Goal: Transaction & Acquisition: Purchase product/service

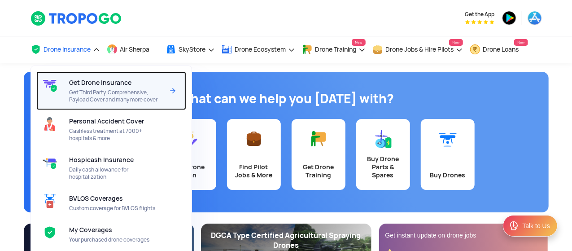
click at [83, 83] on span "Get Drone Insurance" at bounding box center [100, 82] width 62 height 7
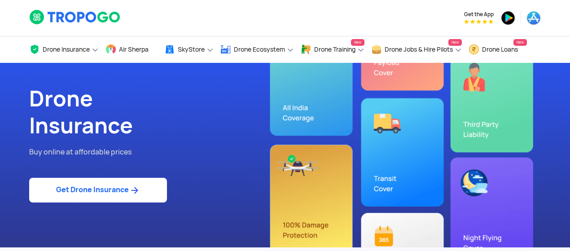
click at [113, 189] on link "Get Drone Insurance" at bounding box center [98, 190] width 138 height 25
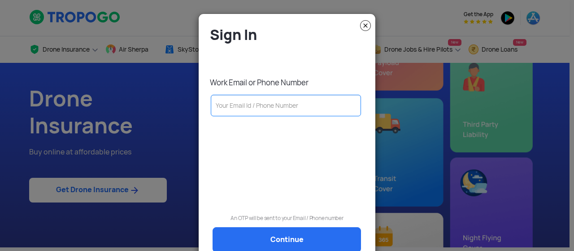
click at [284, 108] on input "text" at bounding box center [286, 106] width 150 height 22
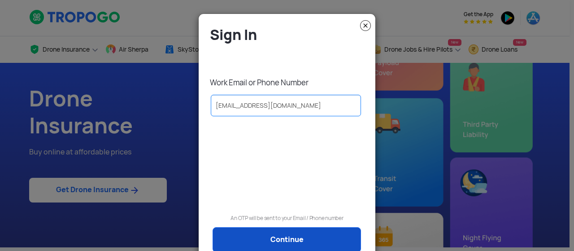
type input "[EMAIL_ADDRESS][DOMAIN_NAME]"
click at [280, 237] on link "Continue" at bounding box center [287, 239] width 148 height 25
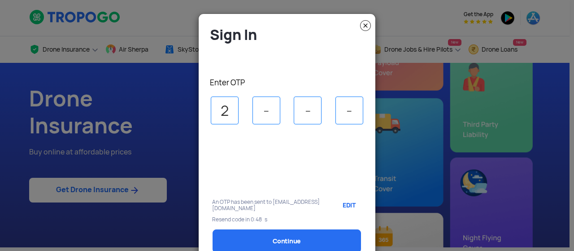
type input "2"
type input "6"
type input "2"
type input "0"
select select "1000000"
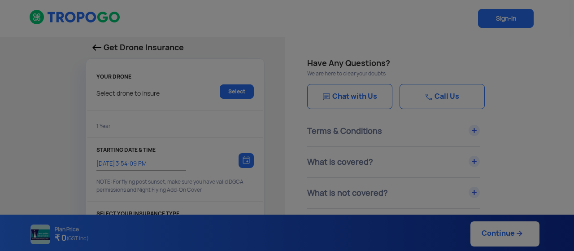
type input "[DATE] 4:04:00 PM"
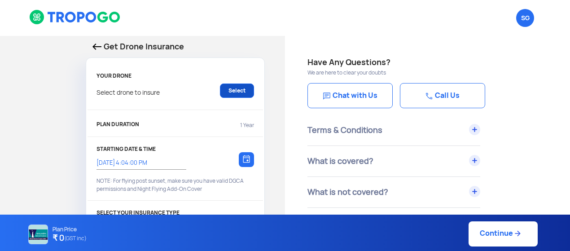
click at [234, 96] on link "Select" at bounding box center [237, 90] width 34 height 14
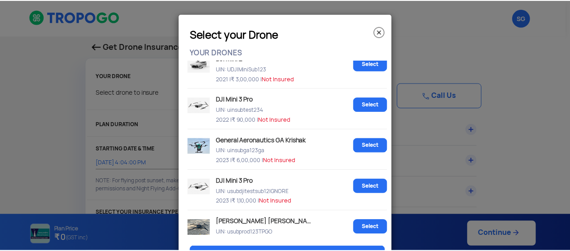
scroll to position [187, 0]
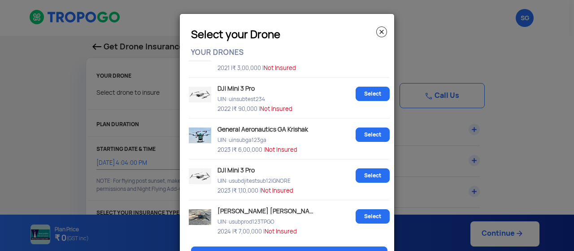
drag, startPoint x: 387, startPoint y: 187, endPoint x: 381, endPoint y: 194, distance: 9.0
click at [387, 187] on div "DJI Mavic Air UIN: u7889Subuin1 2024 | ₹ 4,08,000 | Not Insured Select PowerVis…" at bounding box center [289, 149] width 210 height 179
click at [366, 217] on link "Select" at bounding box center [373, 216] width 34 height 14
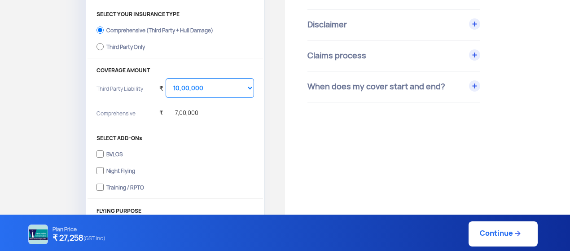
scroll to position [199, 0]
drag, startPoint x: 84, startPoint y: 237, endPoint x: 53, endPoint y: 235, distance: 30.6
click at [53, 235] on h4 "₹ 27,258 (GST inc)" at bounding box center [78, 238] width 53 height 12
copy h4 "₹ 27,258"
click at [110, 22] on label "Comprehensive (Third Party + Hull Damage)" at bounding box center [174, 28] width 157 height 14
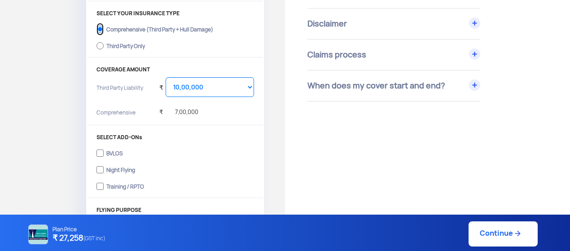
click at [104, 23] on input "Comprehensive (Third Party + Hull Damage)" at bounding box center [99, 29] width 7 height 13
drag, startPoint x: 234, startPoint y: 29, endPoint x: 105, endPoint y: 28, distance: 128.3
click at [105, 28] on label "Comprehensive (Third Party + Hull Damage)" at bounding box center [174, 28] width 157 height 14
copy div "Comprehensive (Third Party + Hull Damage)"
click at [83, 62] on div "Get Drone Insurance YOUR [PERSON_NAME] [PERSON_NAME] 2024, usubprod123TPGO, ₹ 7…" at bounding box center [142, 68] width 285 height 462
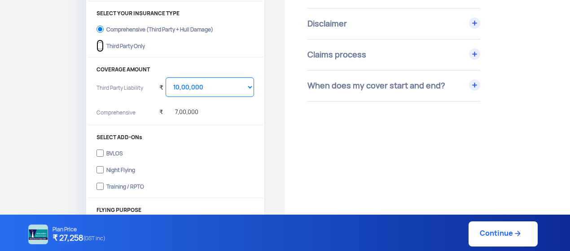
click at [98, 45] on input "Third Party Only" at bounding box center [99, 45] width 7 height 13
radio input "true"
select select "2000000"
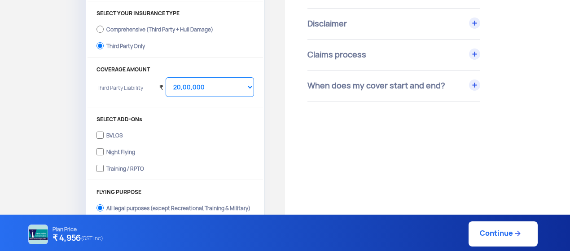
drag, startPoint x: 569, startPoint y: 170, endPoint x: 574, endPoint y: 89, distance: 81.3
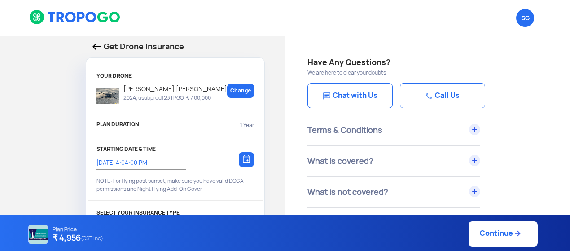
scroll to position [219, 0]
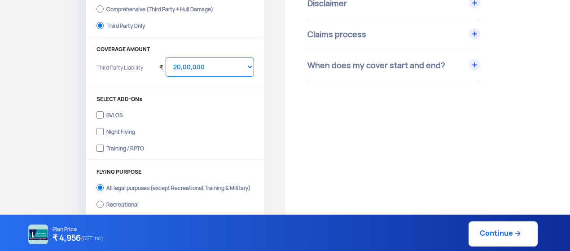
drag, startPoint x: 569, startPoint y: 201, endPoint x: 567, endPoint y: 102, distance: 99.1
click at [567, 104] on div "Have Any Questions? We are here to clear your doubts Chat with Us Call Us Terms…" at bounding box center [427, 88] width 285 height 542
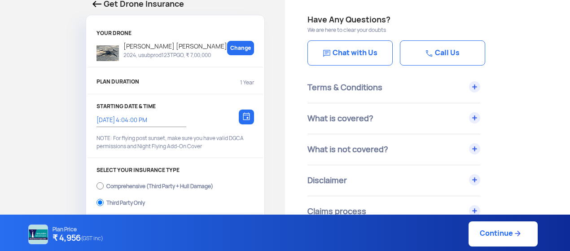
scroll to position [42, 0]
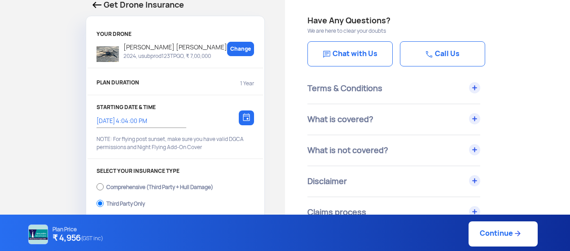
click at [532, 157] on div "Have Any Questions? We are here to clear your doubts Chat with Us Call Us Terms…" at bounding box center [427, 136] width 240 height 244
